Goal: Find contact information: Find contact information

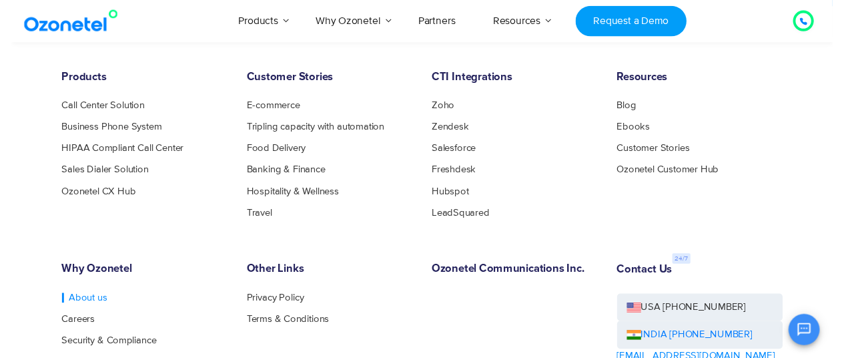
scroll to position [7122, 0]
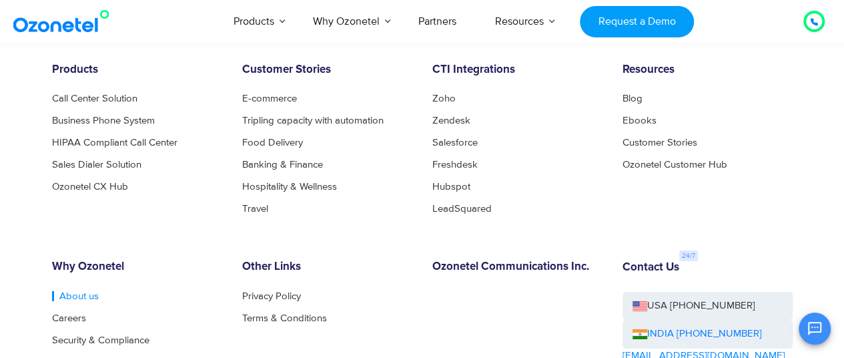
click at [66, 301] on link "About us" at bounding box center [75, 296] width 47 height 10
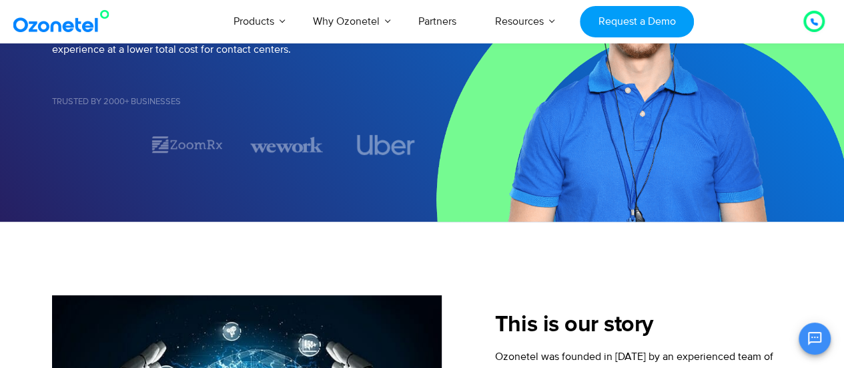
scroll to position [467, 0]
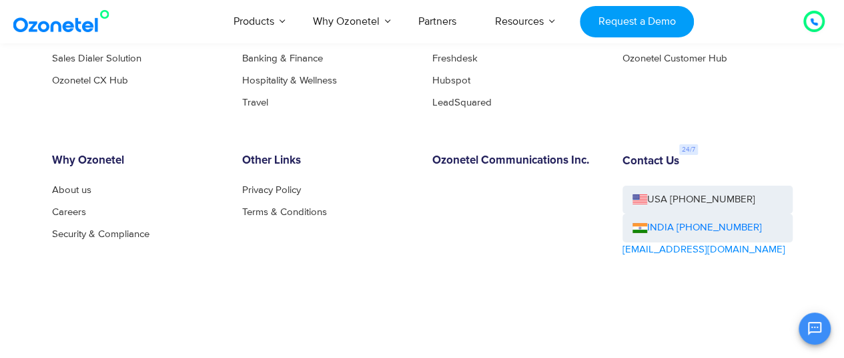
scroll to position [7306, 0]
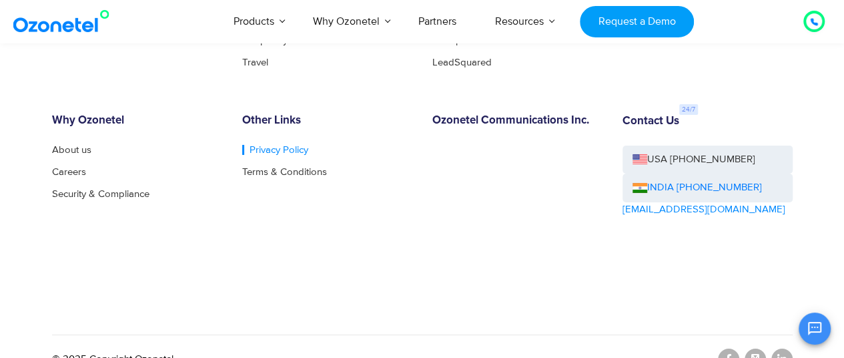
click at [275, 145] on link "Privacy Policy" at bounding box center [275, 150] width 66 height 10
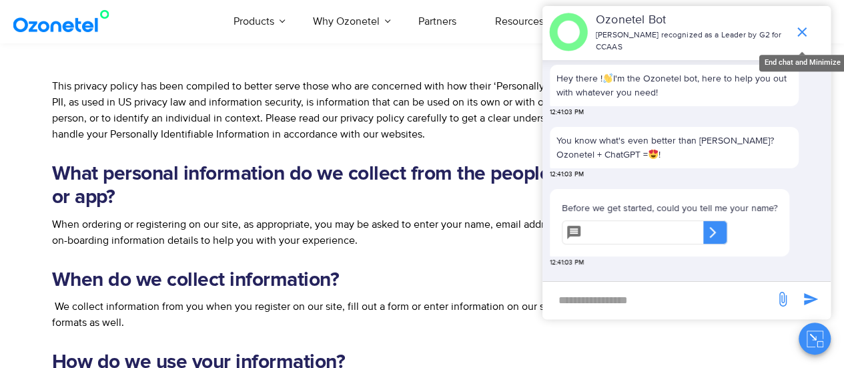
click at [804, 34] on icon "end chat or minimize" at bounding box center [802, 32] width 16 height 16
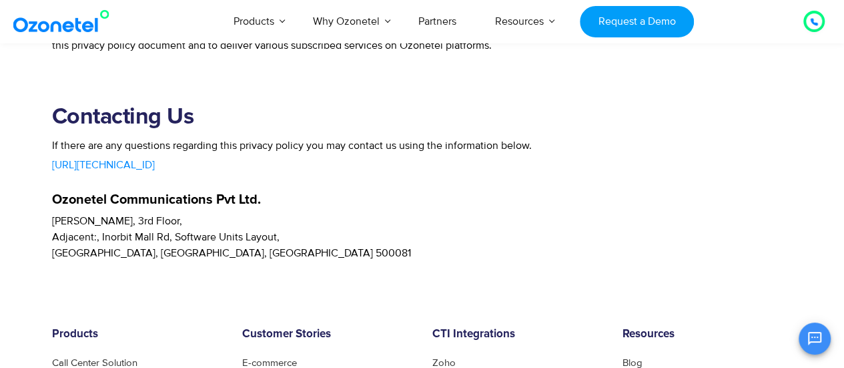
scroll to position [3404, 0]
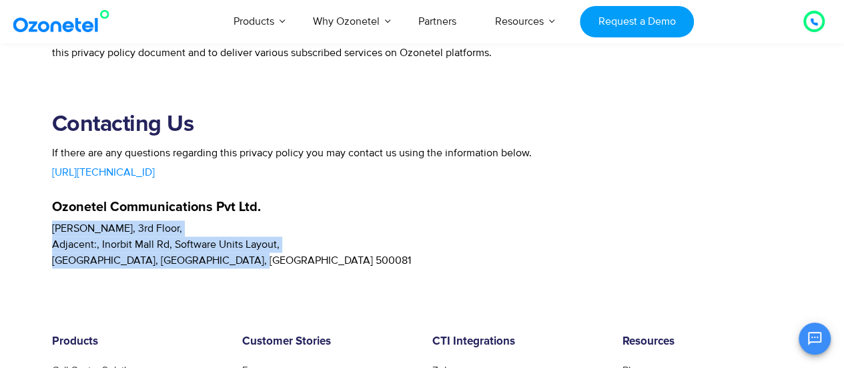
drag, startPoint x: 252, startPoint y: 264, endPoint x: 32, endPoint y: 228, distance: 222.4
click at [32, 228] on section "Contacting Us If there are any questions regarding this privacy policy you may …" at bounding box center [422, 169] width 844 height 197
copy p "Sanali Spazio, 3rd Floor, Adjacent:, Inorbit Mall Rd, Software Units Layout, Ma…"
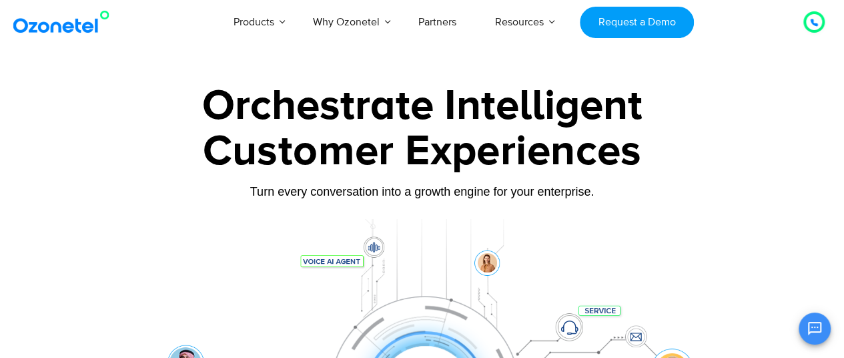
scroll to position [215, 0]
